Goal: Navigation & Orientation: Find specific page/section

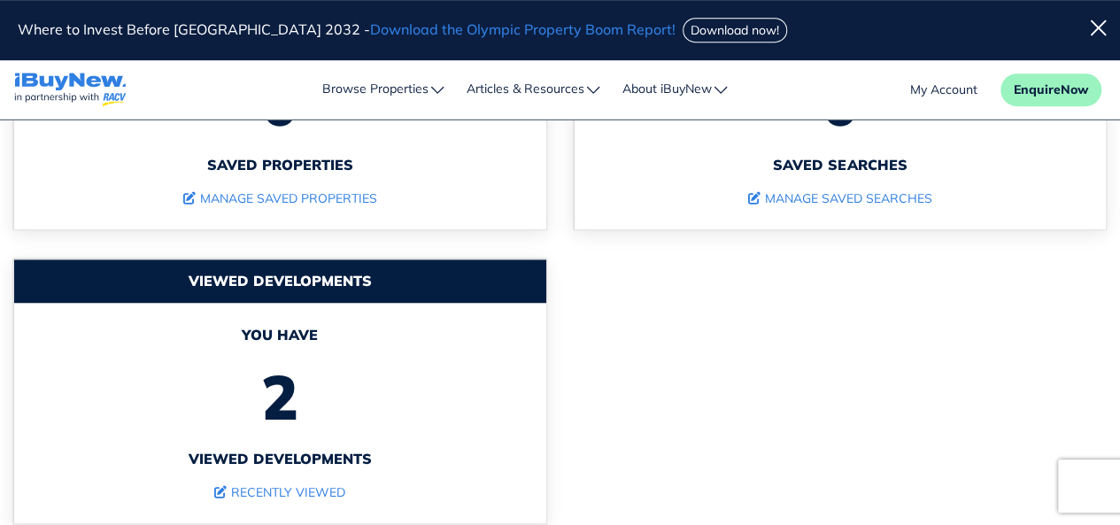
scroll to position [807, 0]
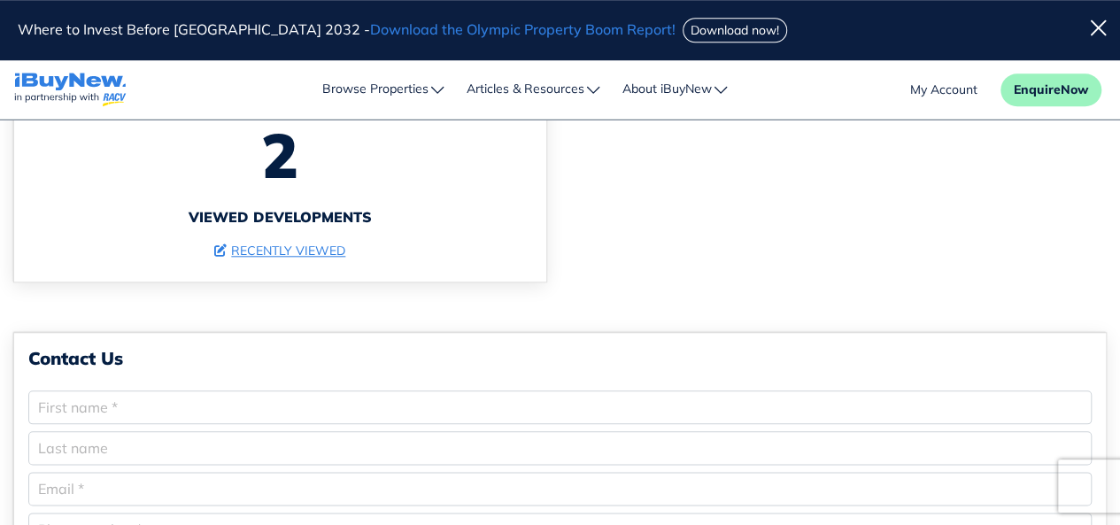
click at [298, 245] on link "recently viewed" at bounding box center [279, 251] width 131 height 16
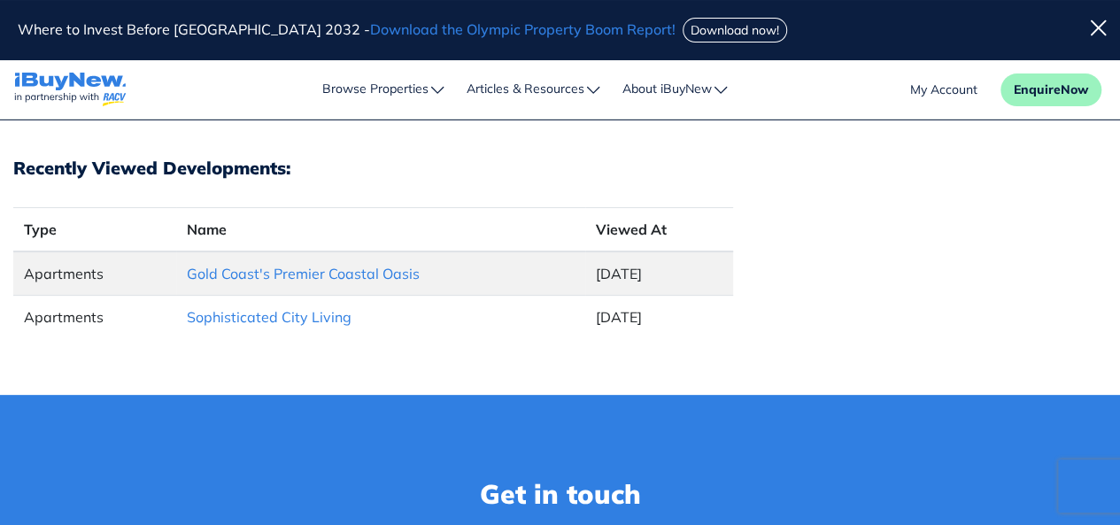
scroll to position [58, 0]
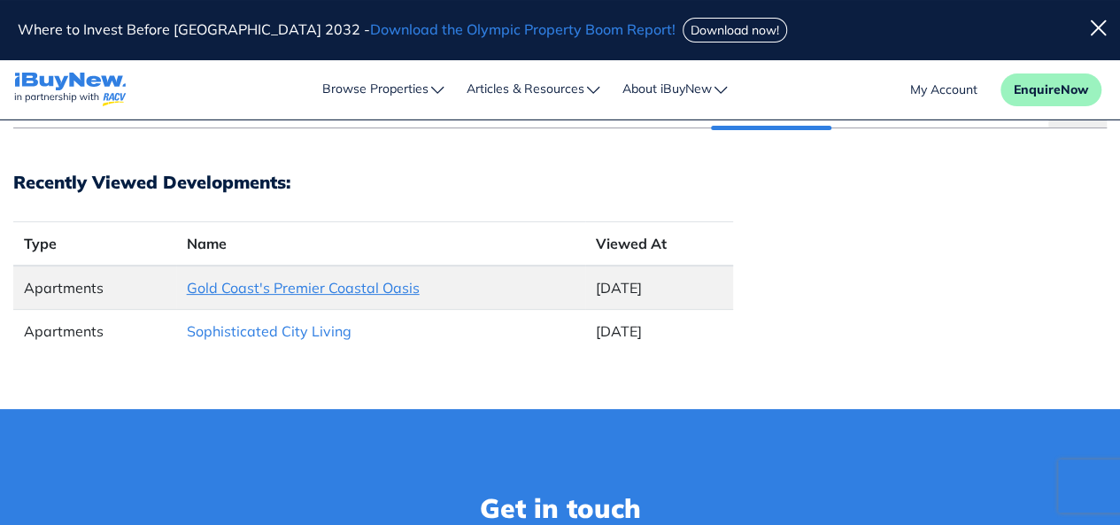
click at [322, 283] on link "Gold Coast's Premier Coastal Oasis" at bounding box center [303, 288] width 233 height 18
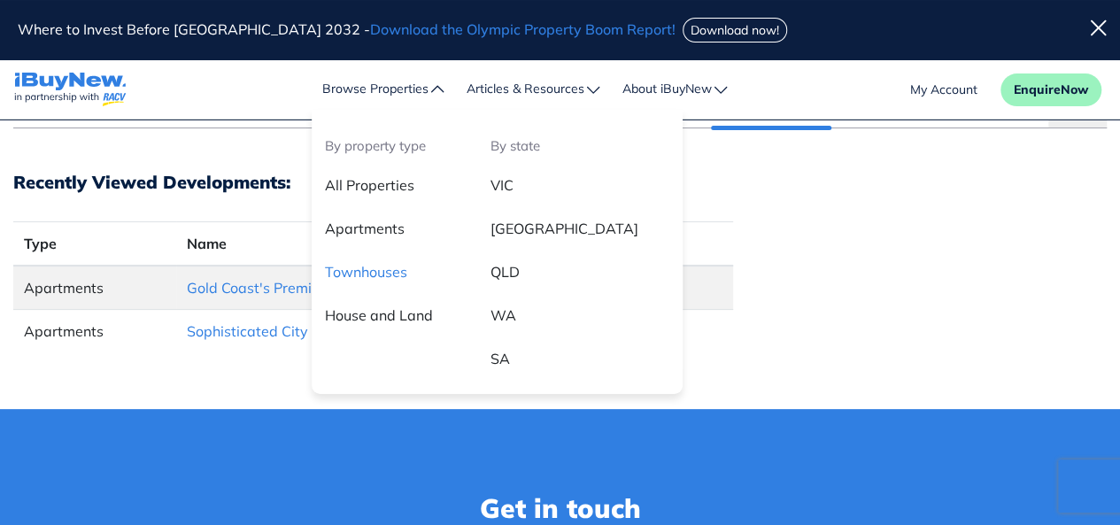
click at [370, 270] on link "Townhouses" at bounding box center [395, 278] width 166 height 43
